Goal: Find specific fact: Find specific fact

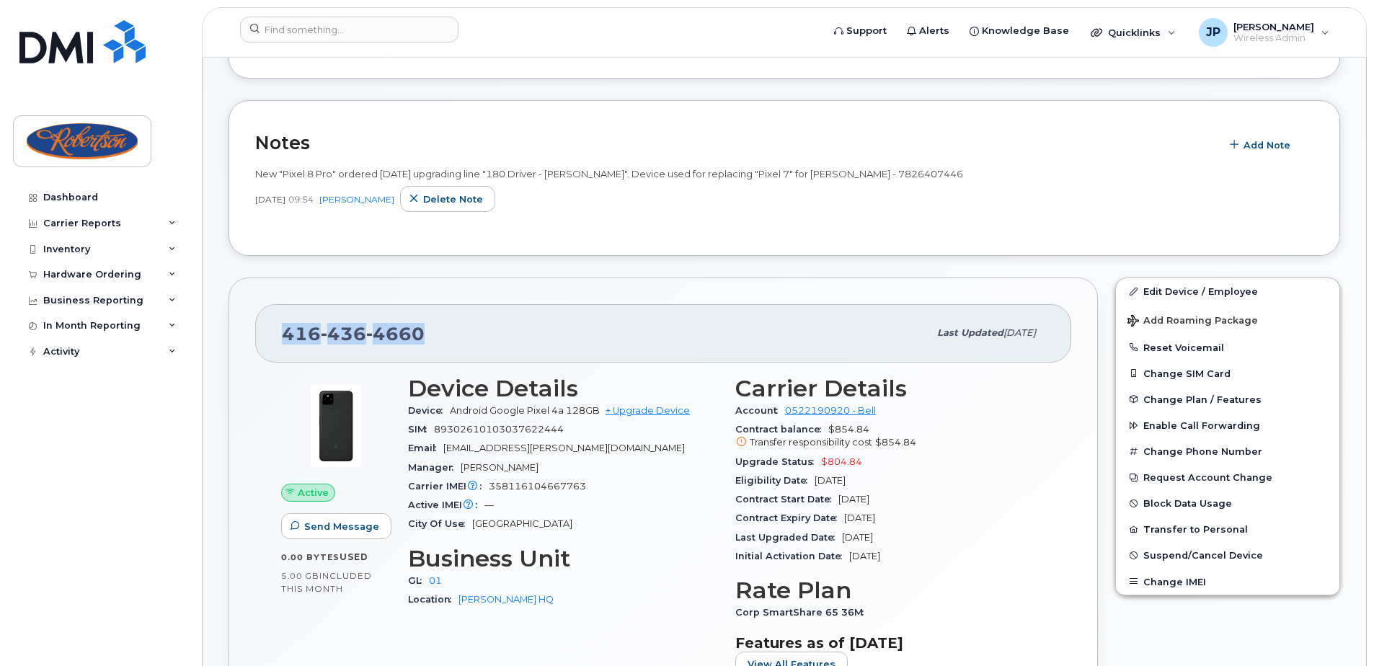
scroll to position [505, 0]
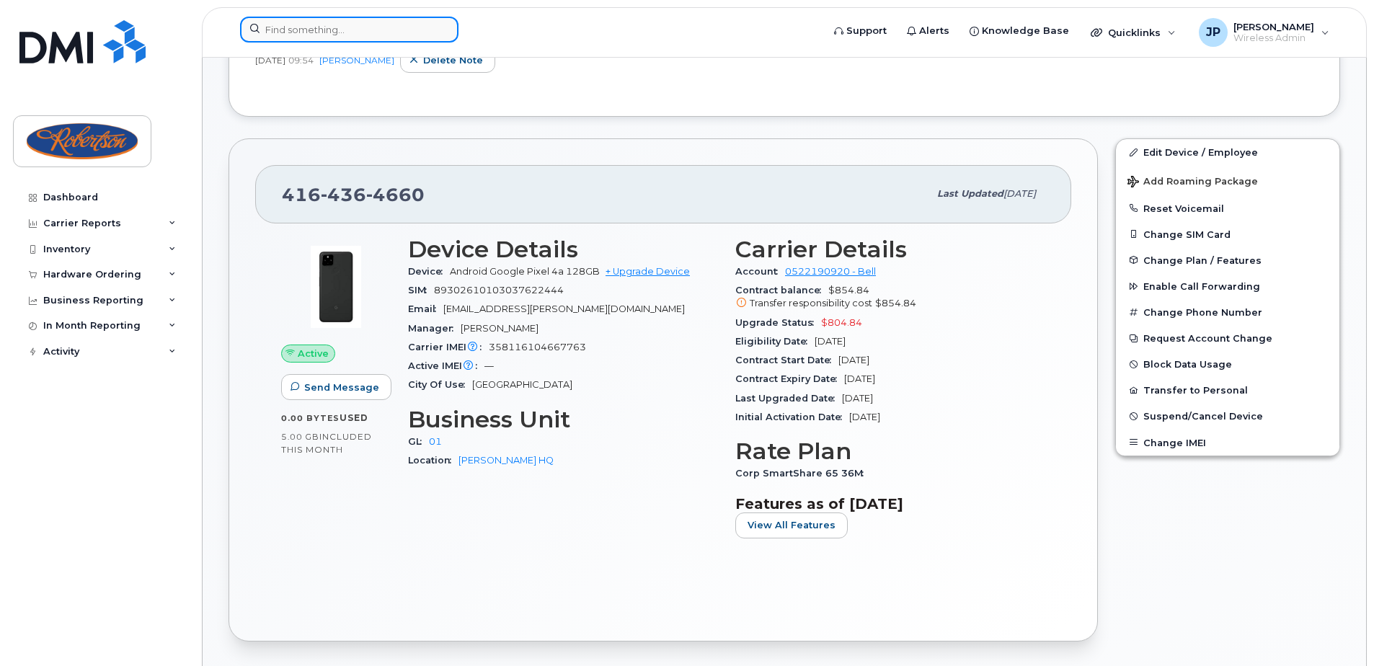
click at [391, 20] on input at bounding box center [349, 30] width 219 height 26
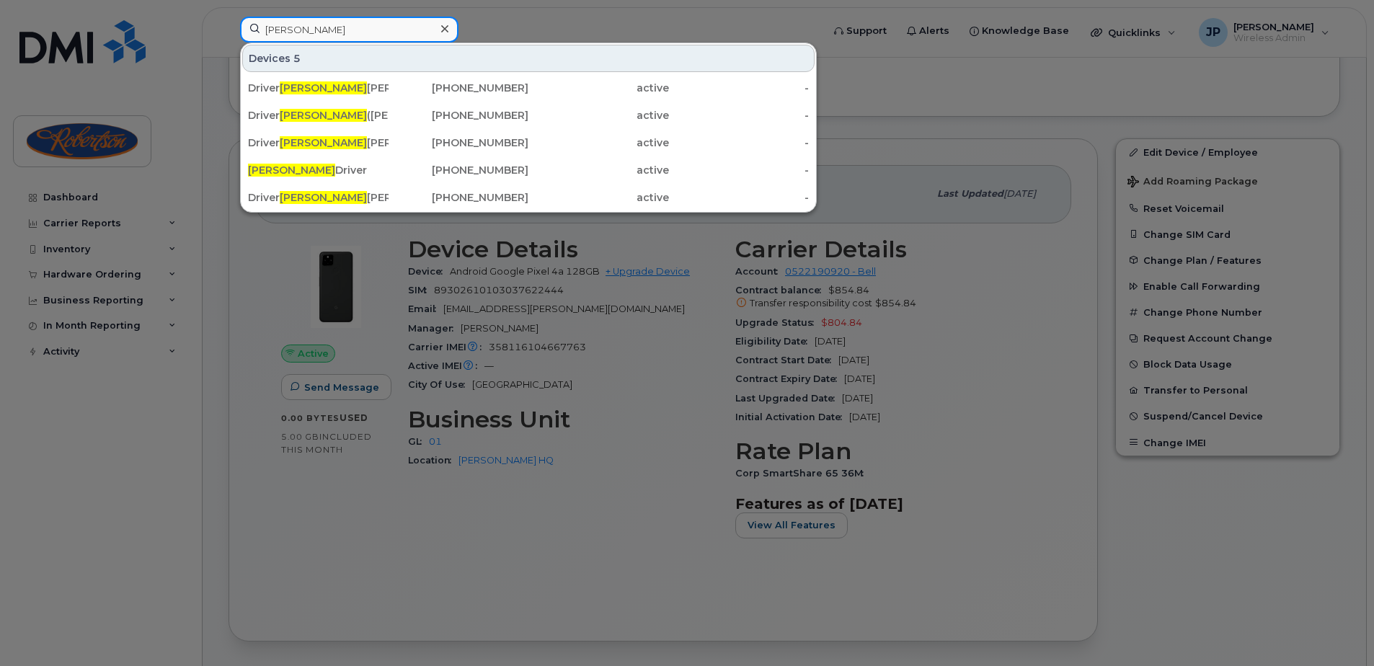
type input "hamilton driver"
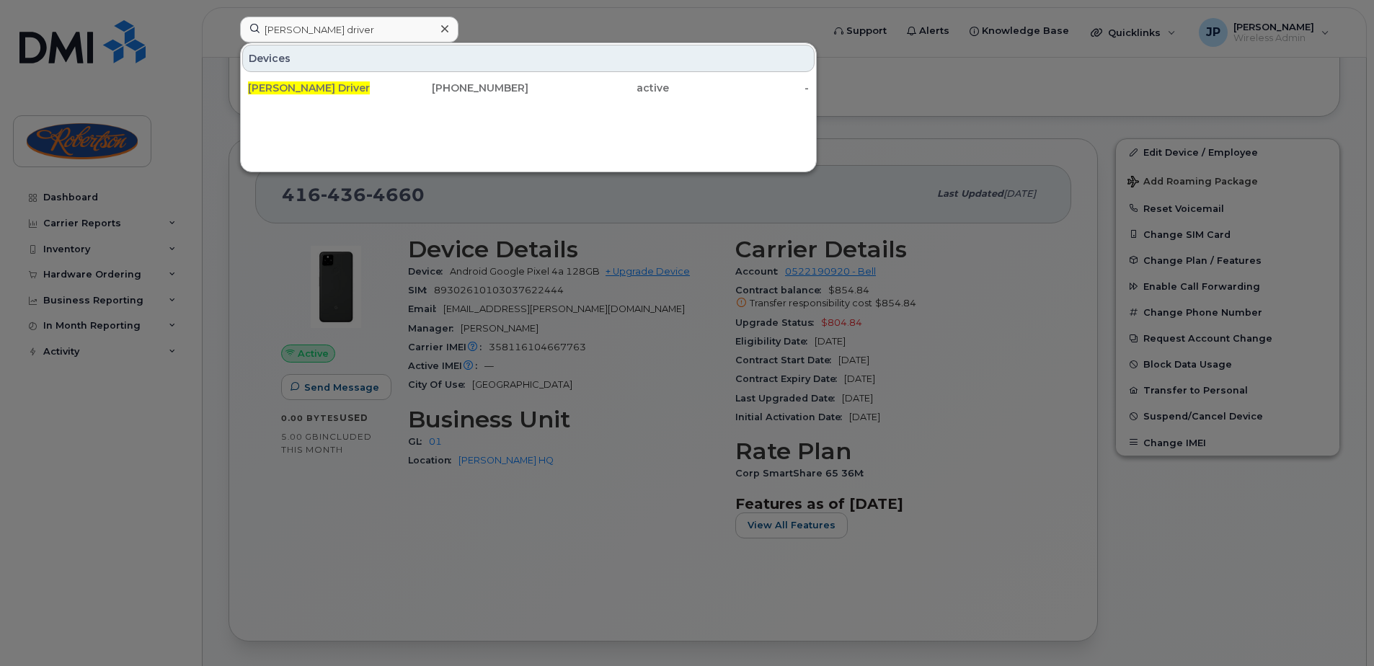
click at [418, 71] on div "Devices" at bounding box center [528, 58] width 573 height 27
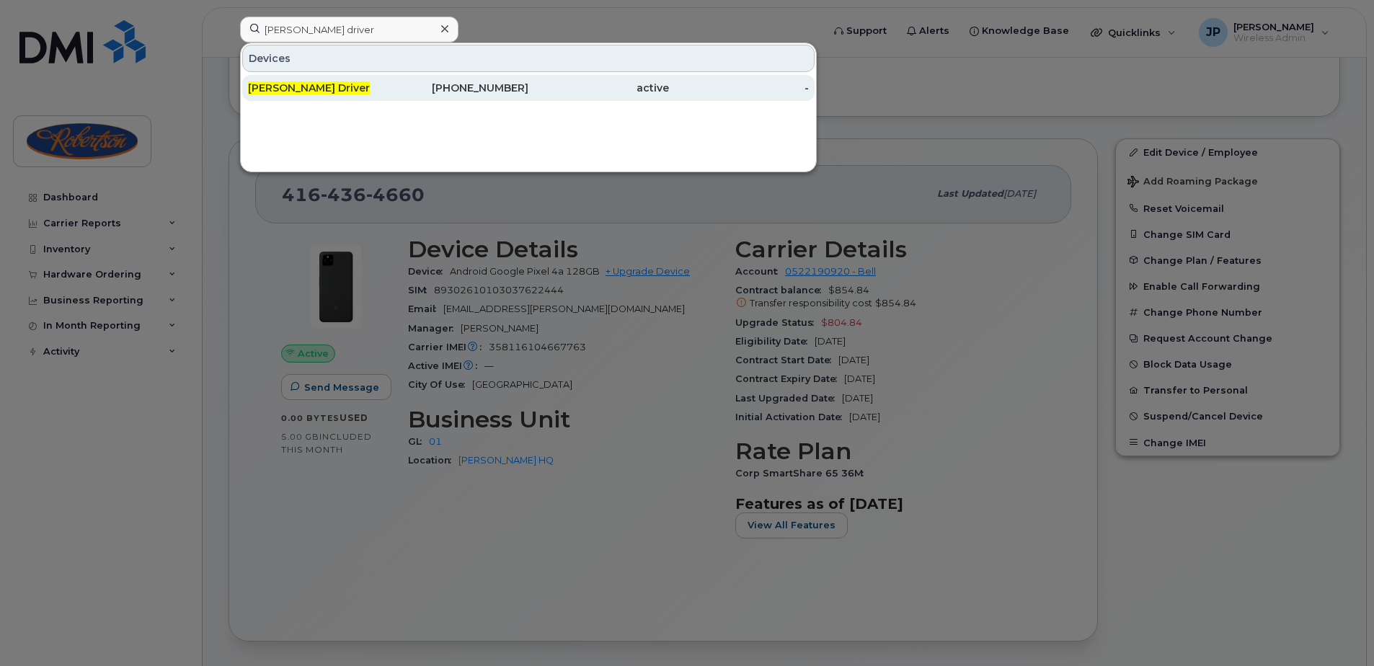
click at [418, 75] on link "Hamilton Driver 289-556-9318 active -" at bounding box center [528, 88] width 573 height 26
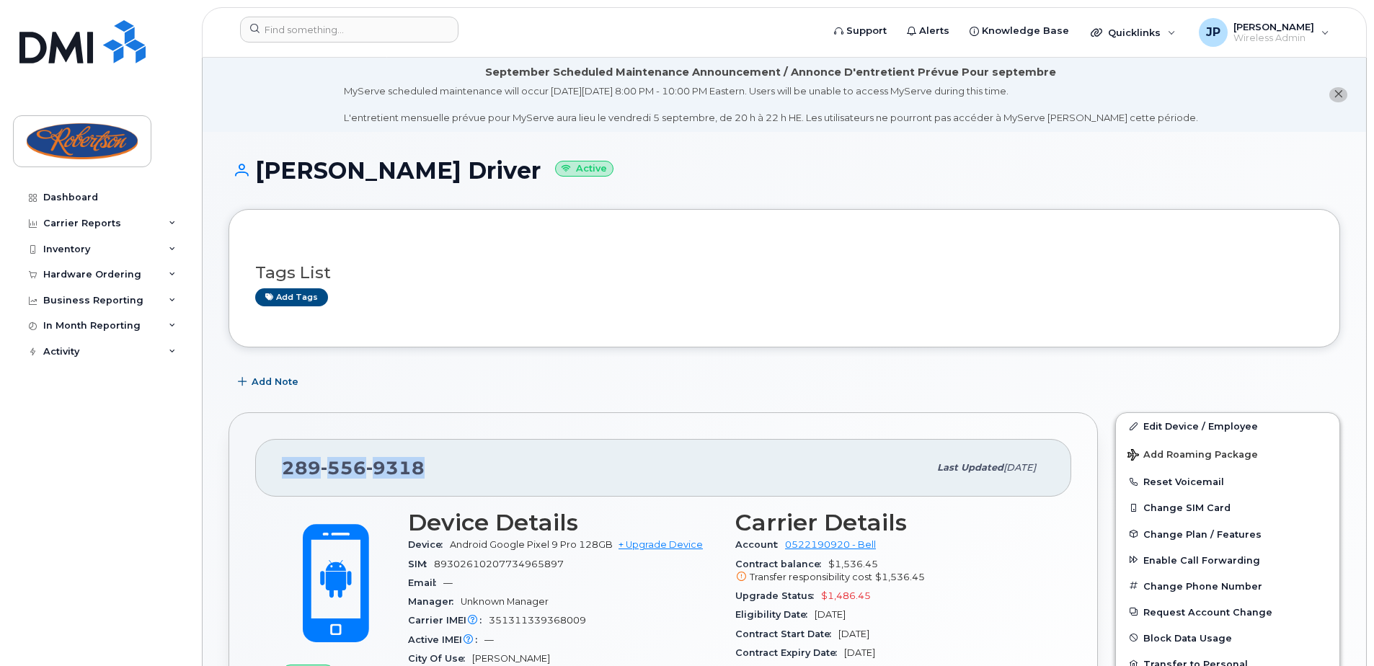
drag, startPoint x: 427, startPoint y: 464, endPoint x: 280, endPoint y: 464, distance: 147.1
click at [280, 464] on div "[PHONE_NUMBER] Last updated [DATE]" at bounding box center [663, 468] width 816 height 58
copy span "[PHONE_NUMBER]"
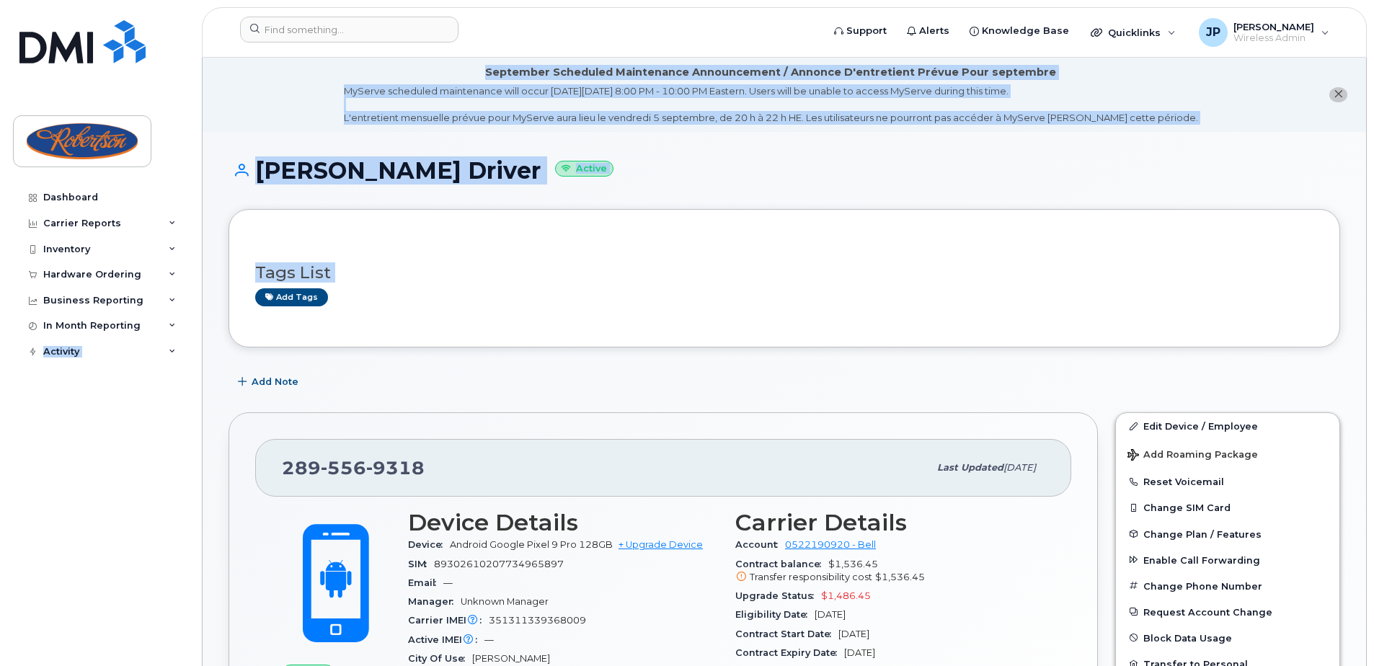
click at [380, 252] on div "Tags List Add tags" at bounding box center [784, 279] width 1059 height 56
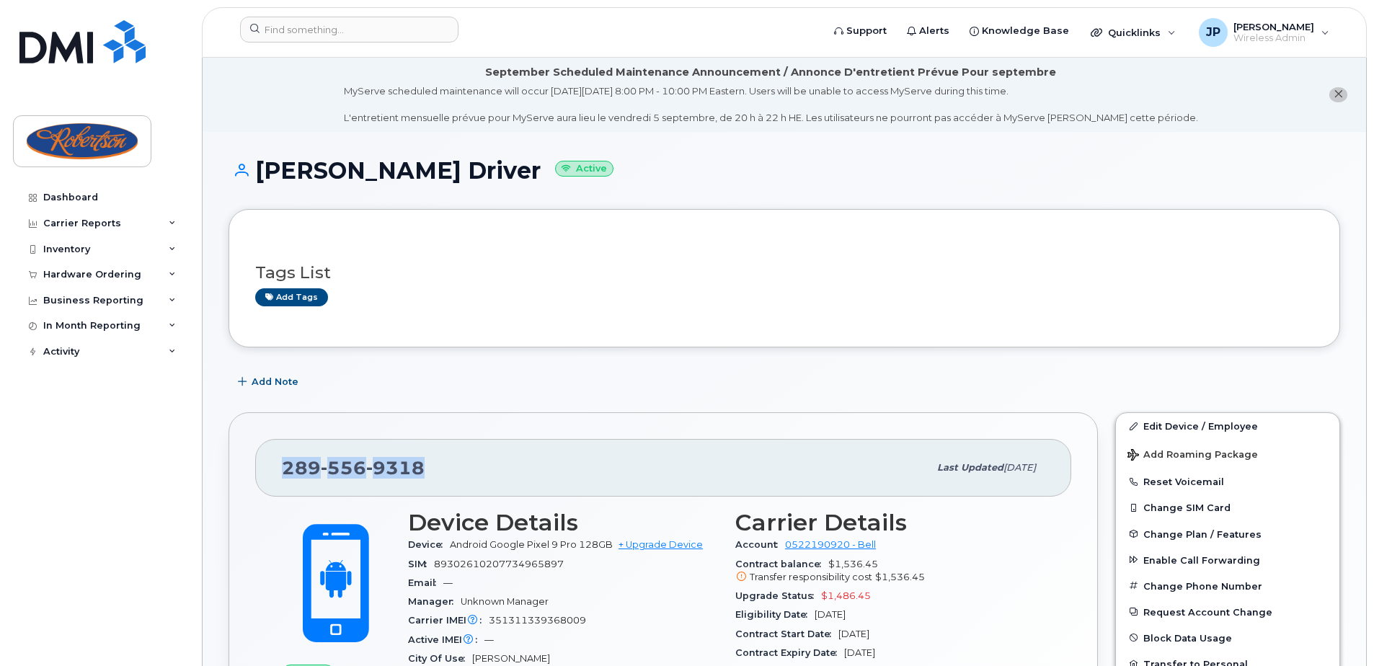
drag, startPoint x: 442, startPoint y: 460, endPoint x: 283, endPoint y: 460, distance: 158.6
click at [283, 460] on div "[PHONE_NUMBER]" at bounding box center [605, 468] width 647 height 30
copy span "[PHONE_NUMBER]"
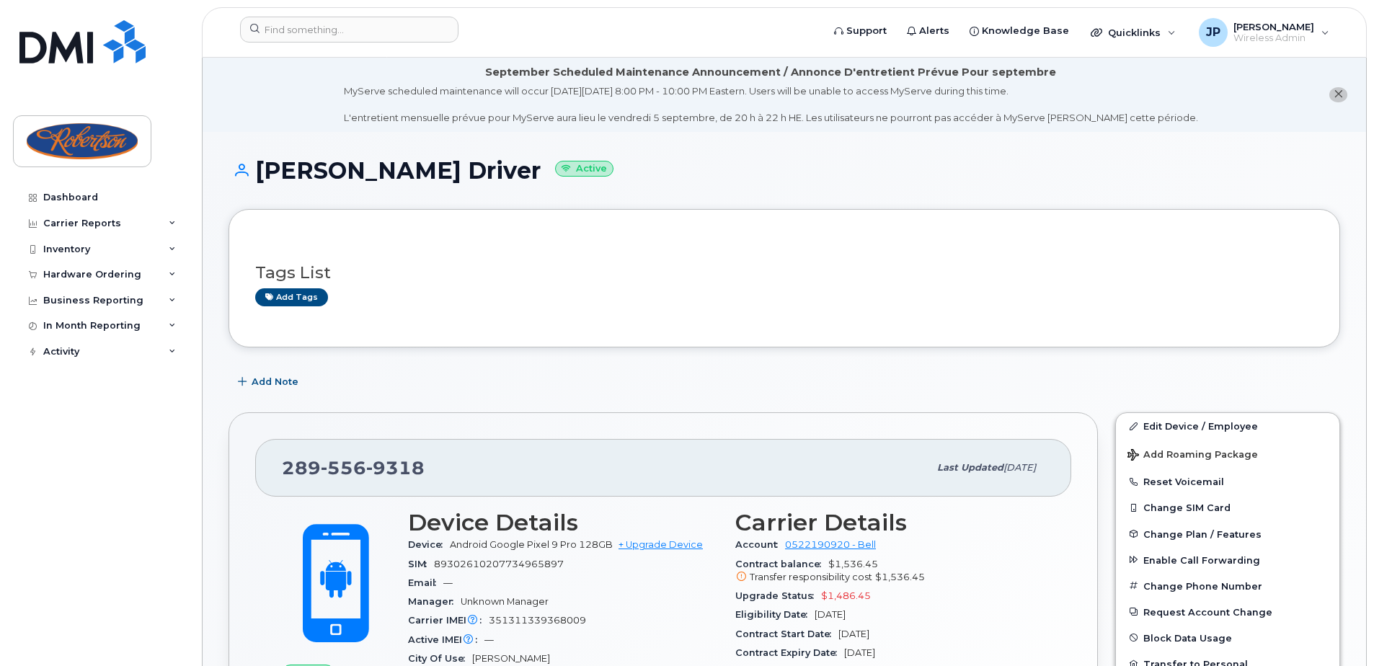
click at [492, 394] on div "Add Note" at bounding box center [785, 382] width 1112 height 26
